Goal: Information Seeking & Learning: Learn about a topic

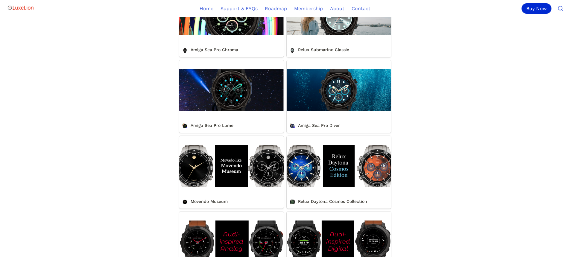
scroll to position [259, 0]
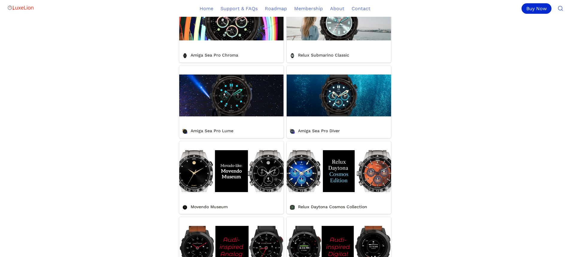
click at [227, 129] on link "Amiga Sea Pro Lume" at bounding box center [231, 102] width 104 height 73
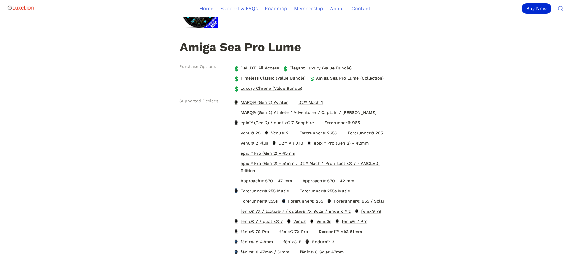
scroll to position [100, 0]
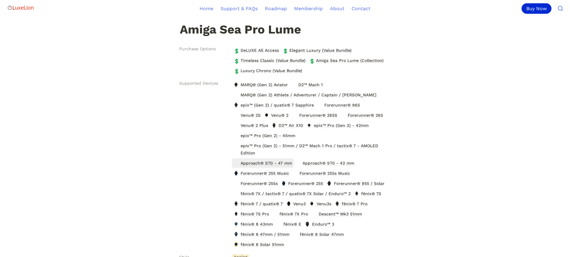
click at [248, 164] on span "Approach® S70 - 47 mm" at bounding box center [266, 163] width 53 height 8
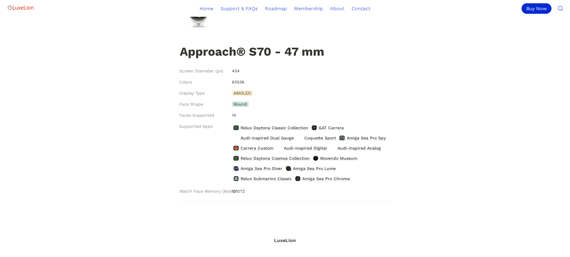
scroll to position [55, 0]
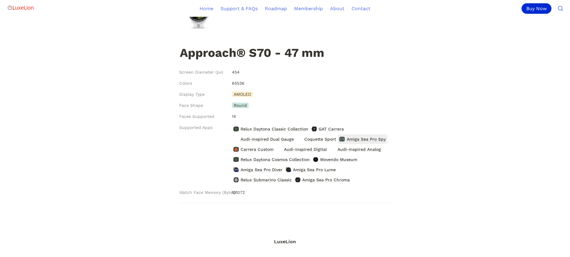
click at [369, 140] on span "Amiga Sea Pro Spy" at bounding box center [366, 139] width 40 height 8
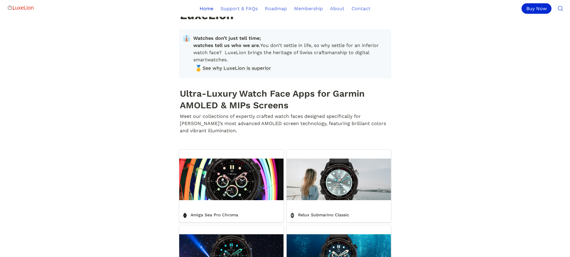
scroll to position [259, 0]
